Goal: Find specific page/section: Find specific page/section

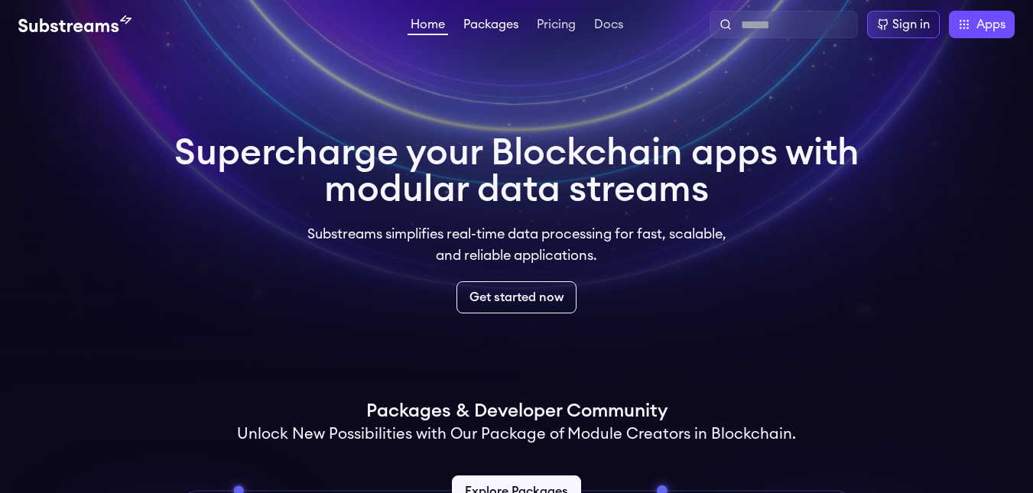
click at [497, 26] on link "Packages" at bounding box center [490, 25] width 61 height 15
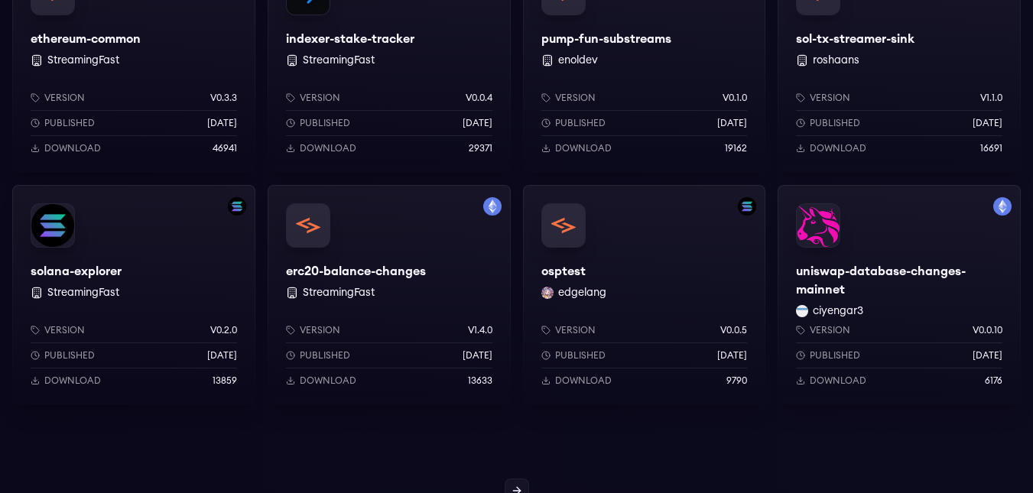
scroll to position [1299, 0]
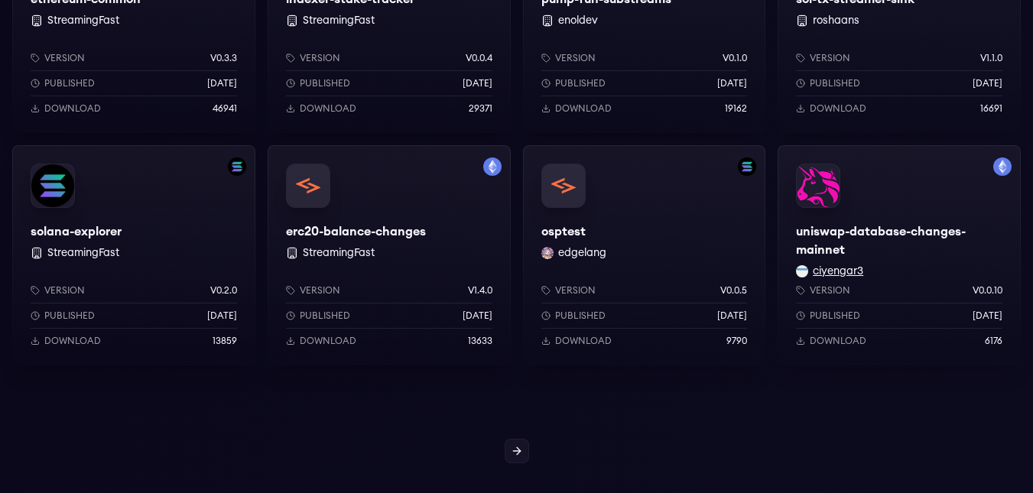
click at [841, 271] on button "ciyengar3" at bounding box center [837, 271] width 50 height 15
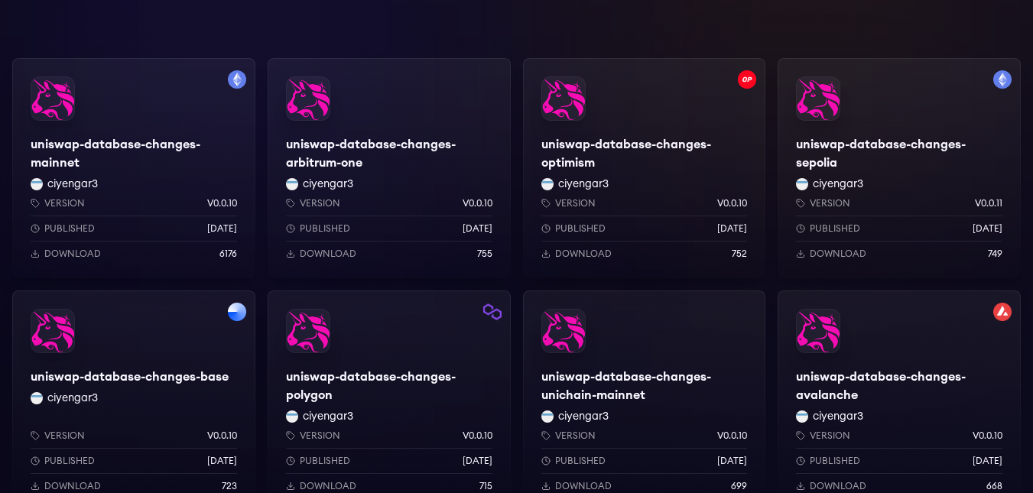
scroll to position [229, 0]
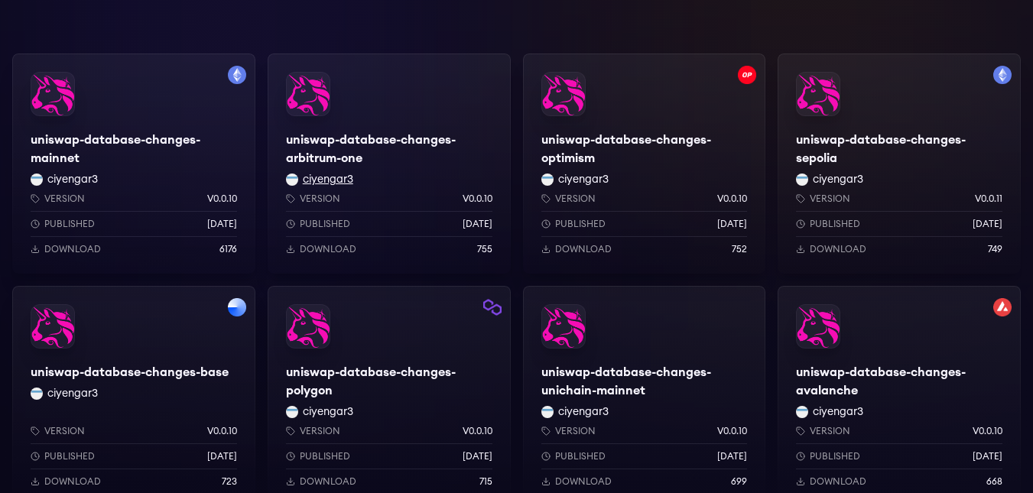
click at [329, 177] on button "ciyengar3" at bounding box center [328, 179] width 50 height 15
click at [332, 183] on button "ciyengar3" at bounding box center [328, 179] width 50 height 15
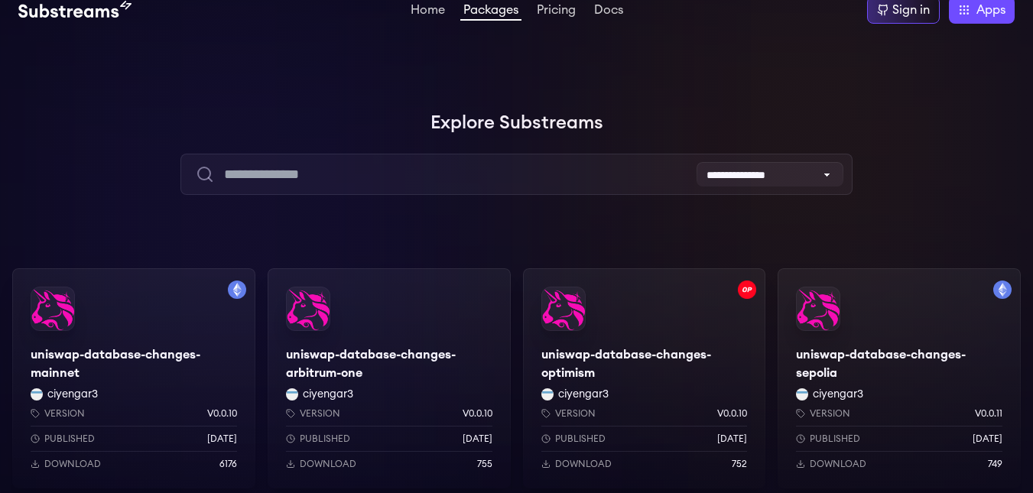
scroll to position [0, 0]
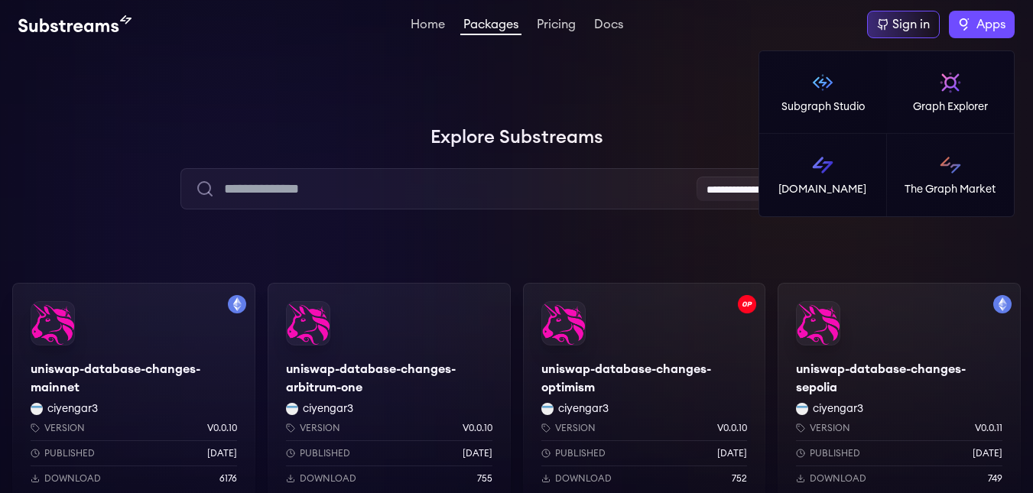
click at [969, 21] on label "Apps" at bounding box center [981, 25] width 66 height 28
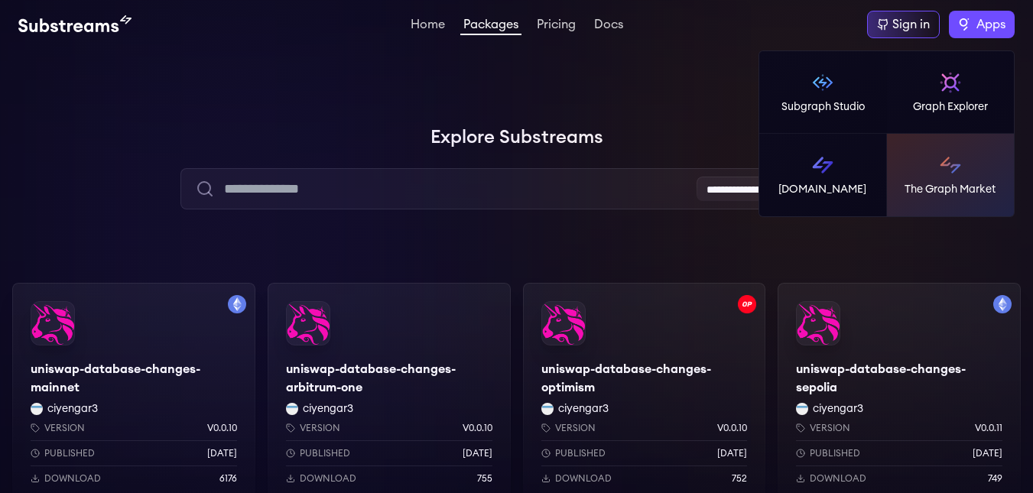
click at [952, 167] on img at bounding box center [950, 165] width 24 height 24
